Goal: Task Accomplishment & Management: Manage account settings

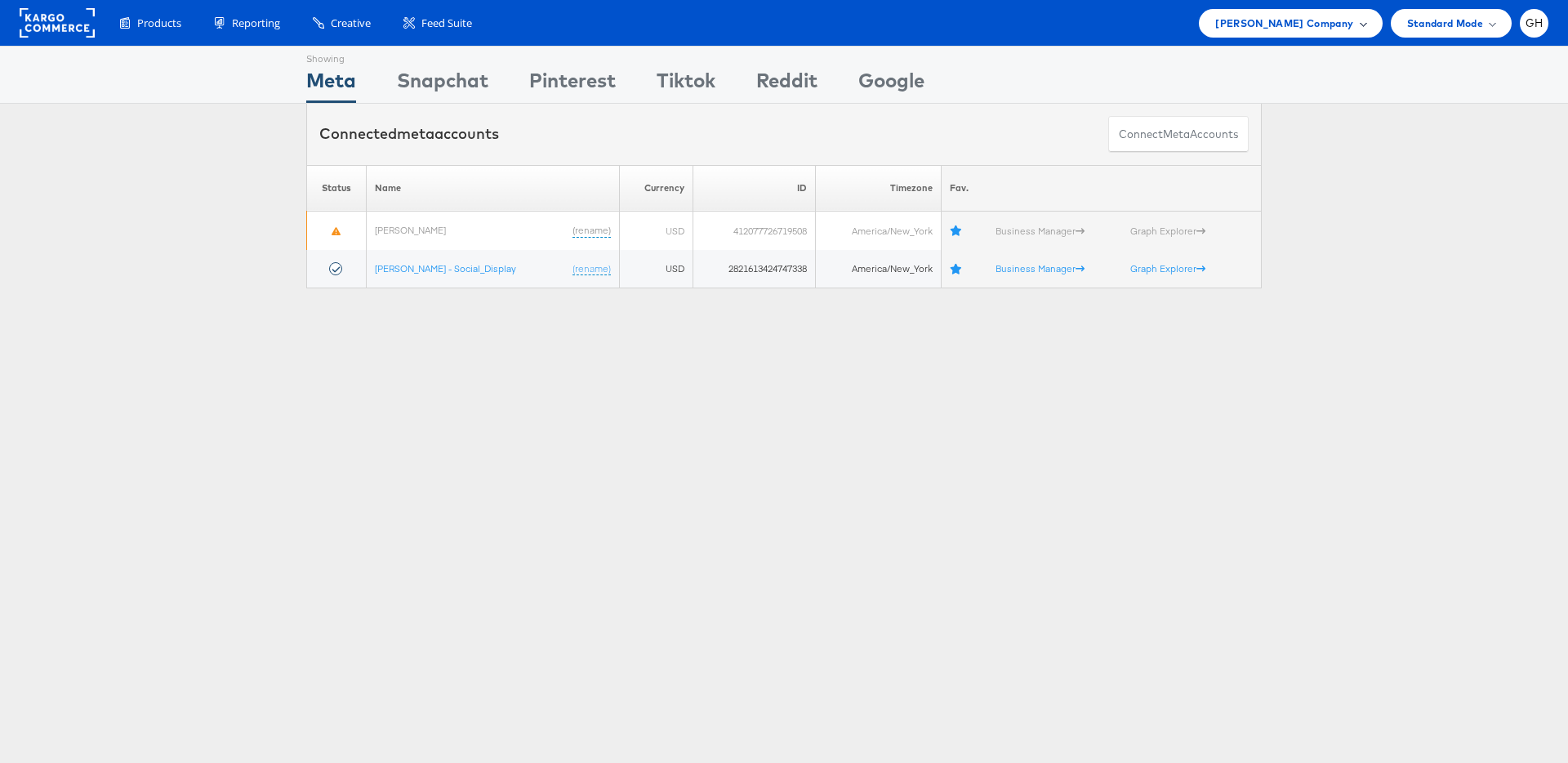
click at [1309, 31] on span "Belk Company" at bounding box center [1284, 24] width 138 height 17
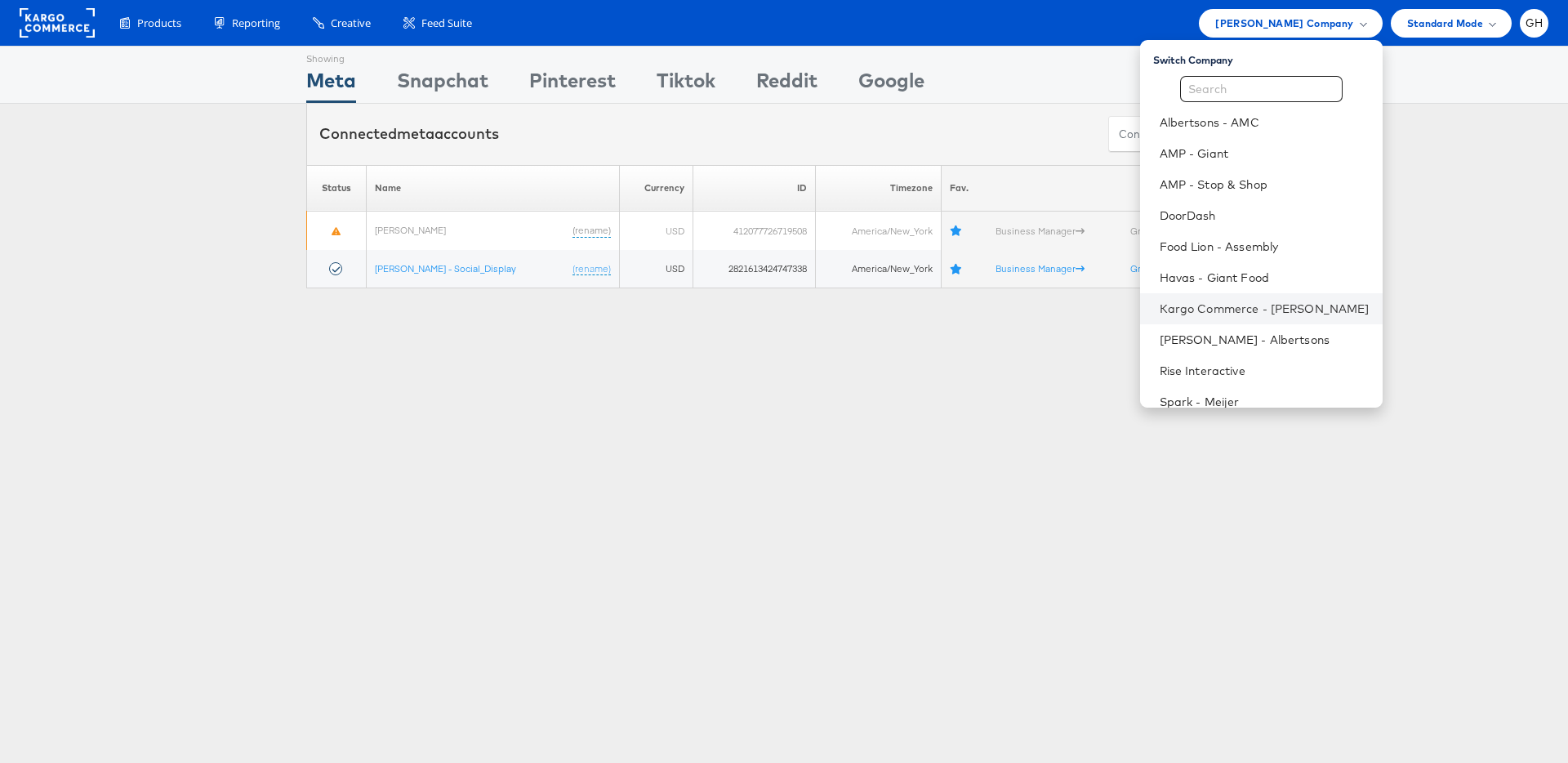
scroll to position [47, 0]
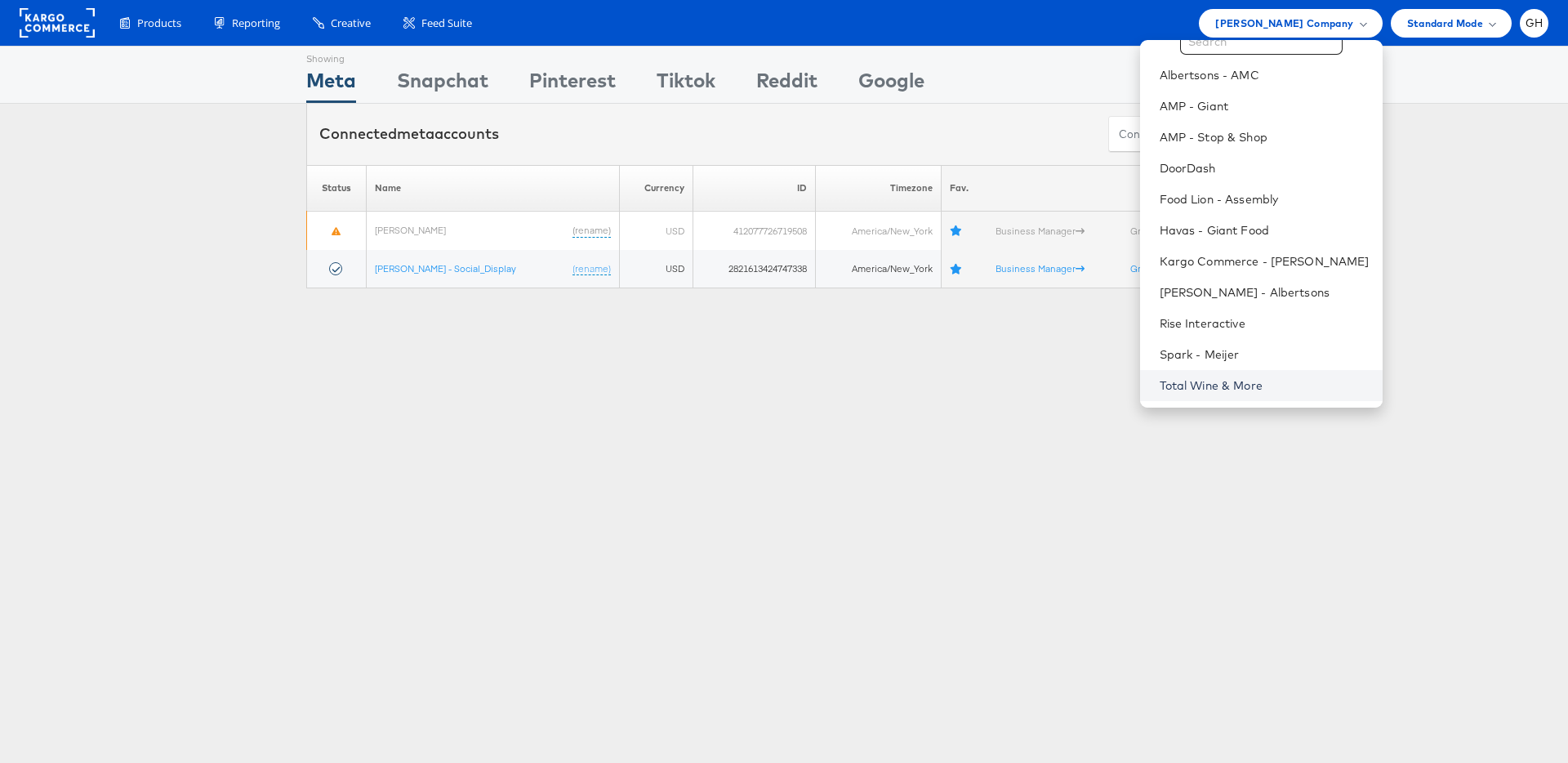
click at [1163, 388] on link "Total Wine & More" at bounding box center [1264, 385] width 210 height 16
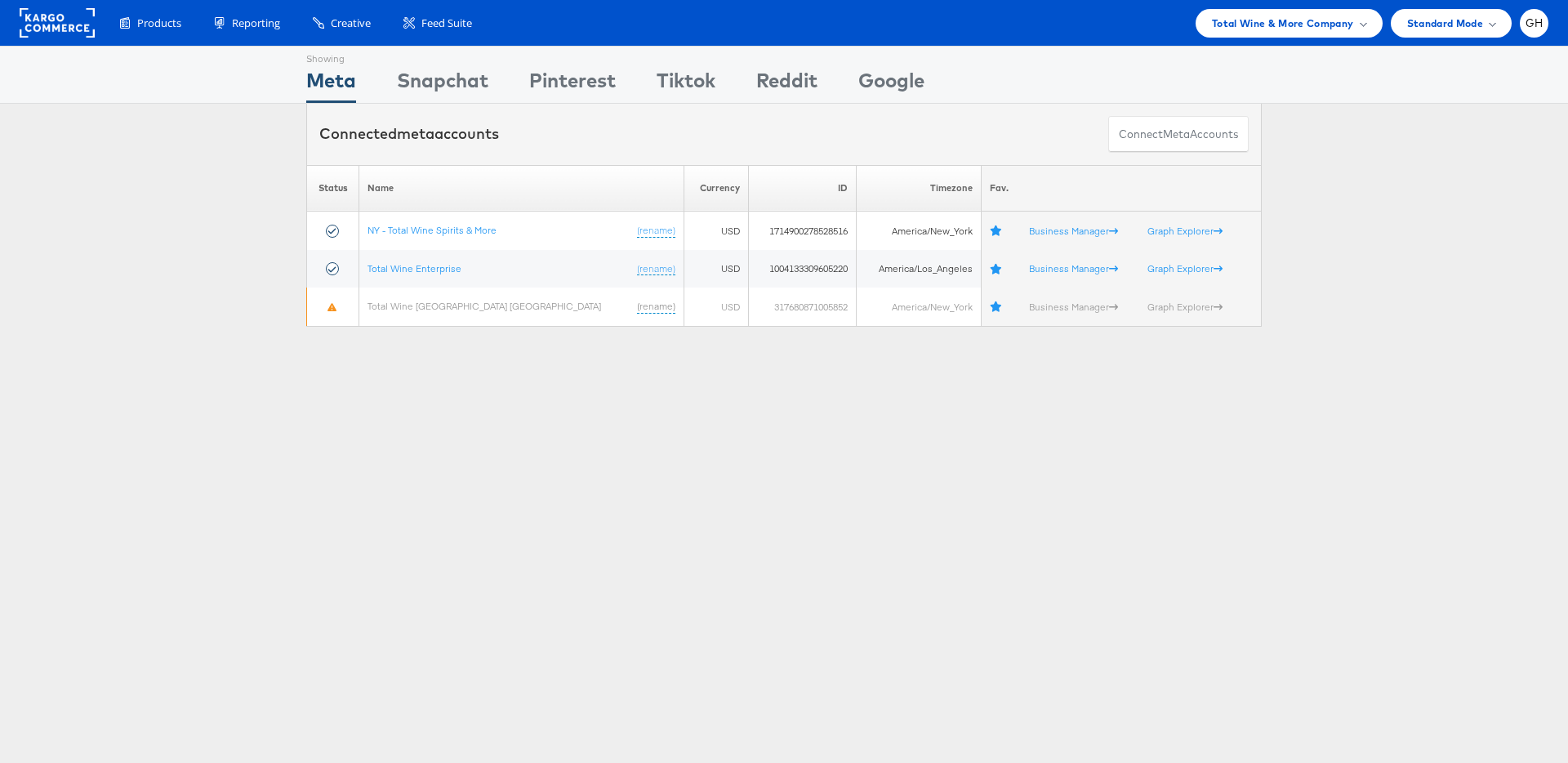
click at [261, 480] on div "Showing Meta Showing [GEOGRAPHIC_DATA] Showing Pinterest Showing Tiktok Showing…" at bounding box center [784, 454] width 1568 height 817
